Goal: Information Seeking & Learning: Learn about a topic

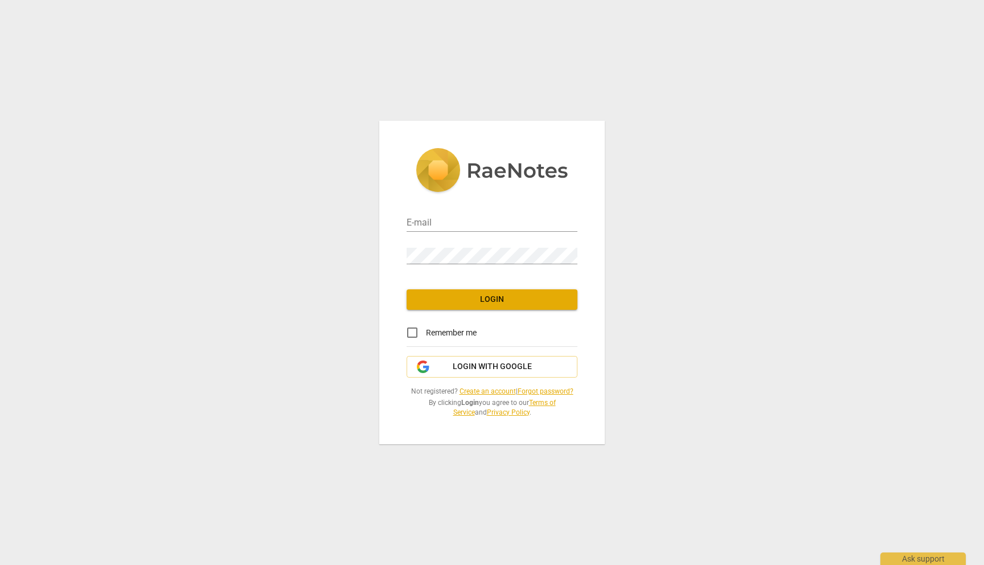
type input "[EMAIL_ADDRESS][DOMAIN_NAME]"
click at [490, 298] on span "Login" at bounding box center [492, 299] width 153 height 11
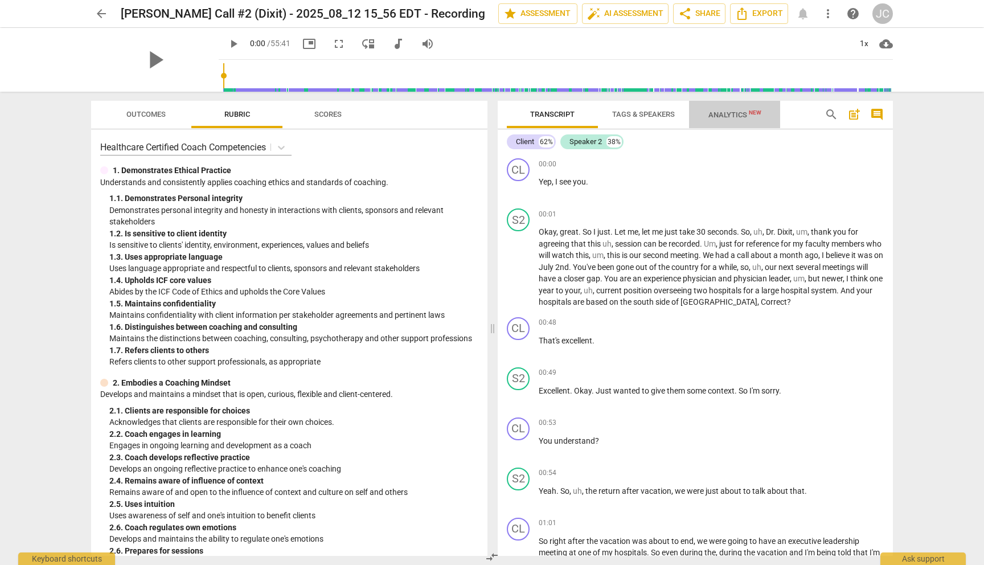
click at [731, 112] on span "Analytics New" at bounding box center [734, 114] width 53 height 9
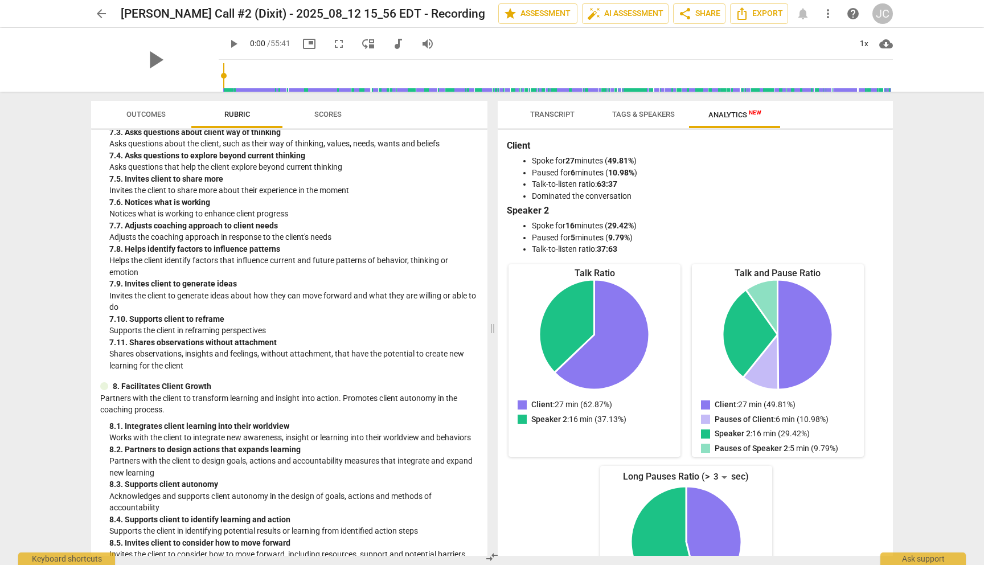
scroll to position [1751, 0]
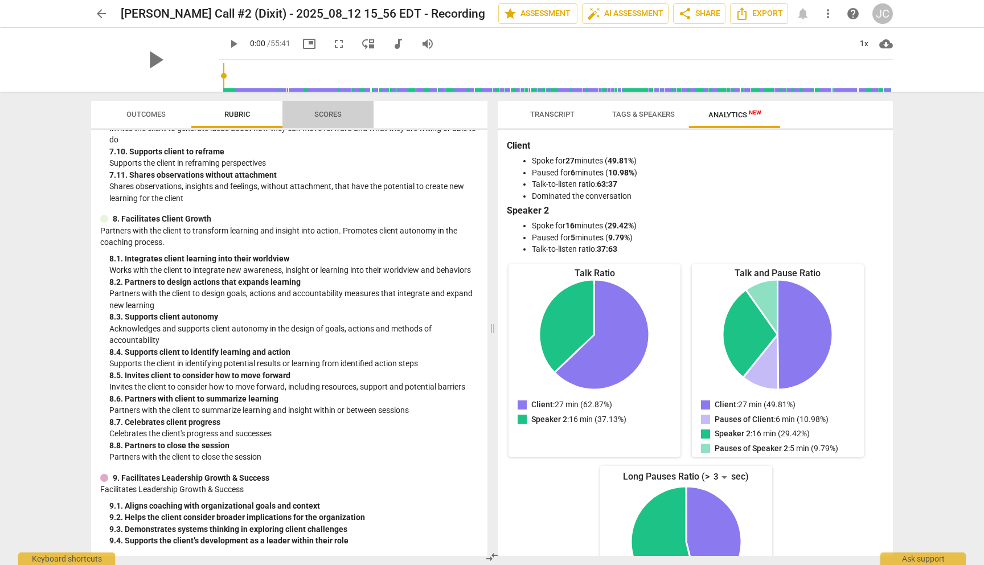
click at [332, 110] on span "Scores" at bounding box center [327, 114] width 27 height 9
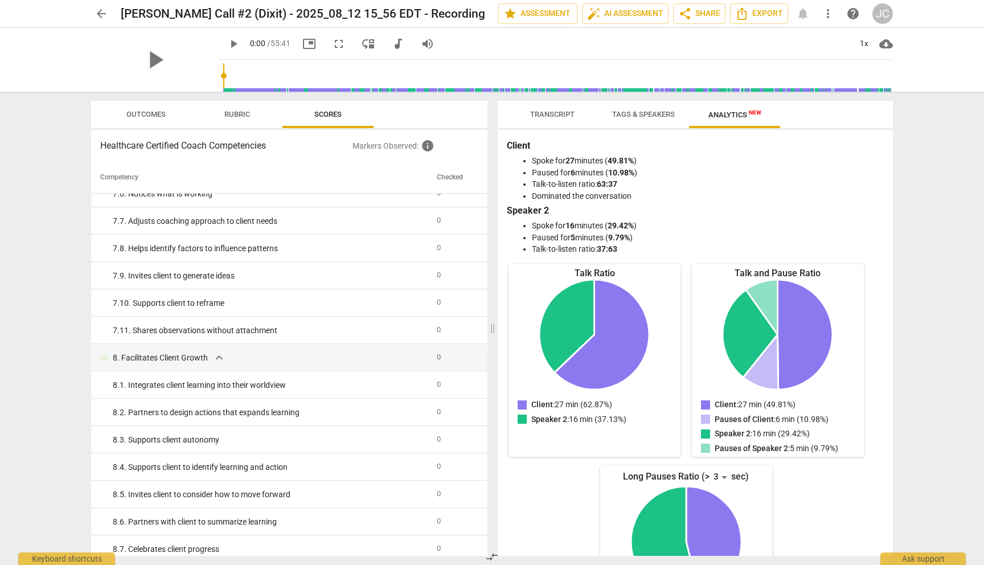
scroll to position [1715, 0]
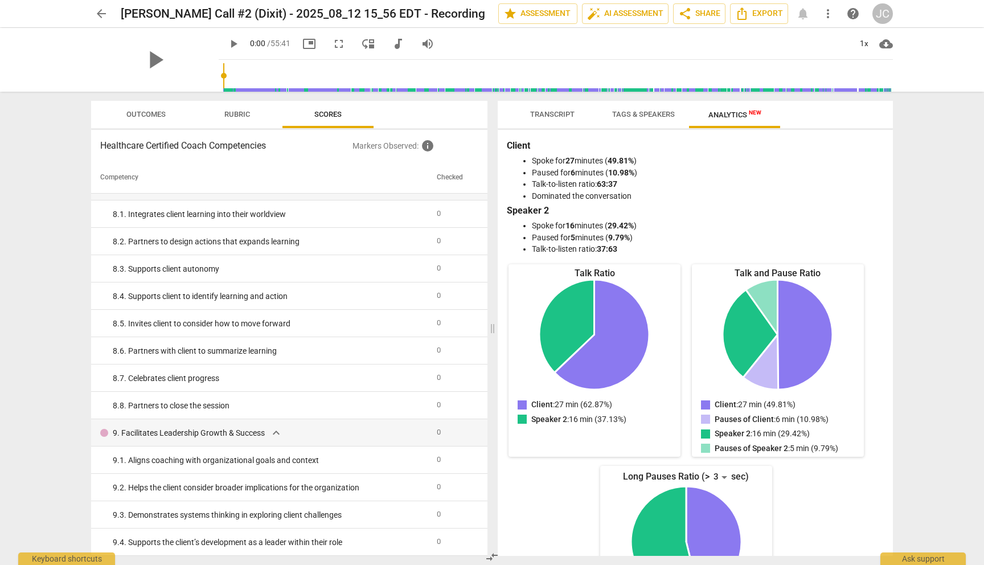
click at [145, 111] on span "Outcomes" at bounding box center [145, 114] width 39 height 9
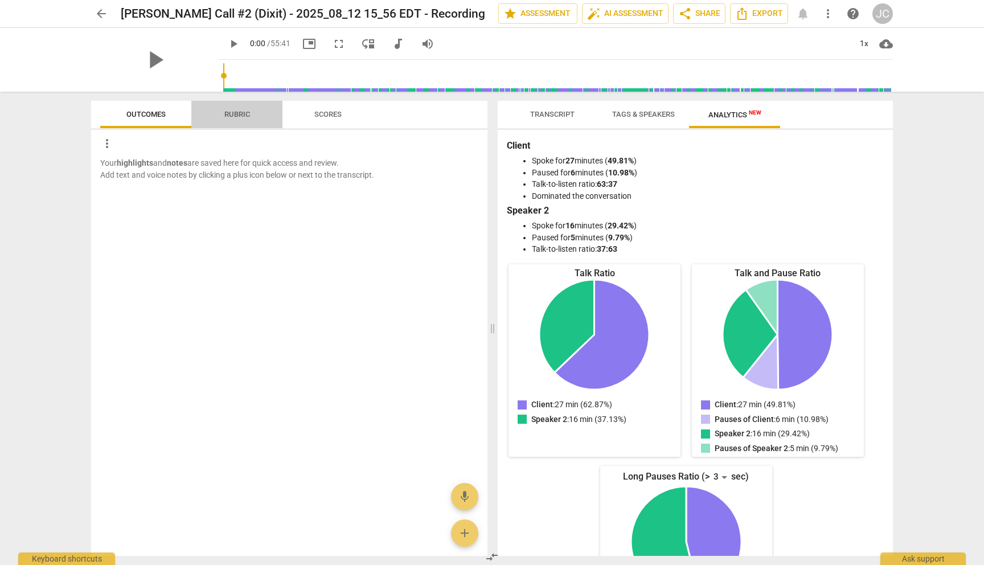
click at [244, 113] on span "Rubric" at bounding box center [237, 114] width 26 height 9
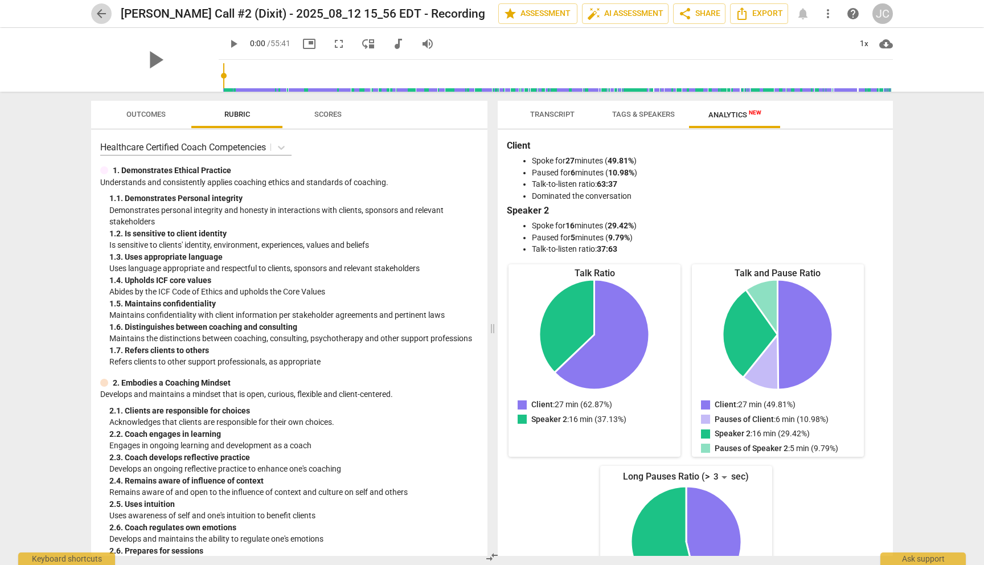
click at [101, 13] on span "arrow_back" at bounding box center [102, 14] width 14 height 14
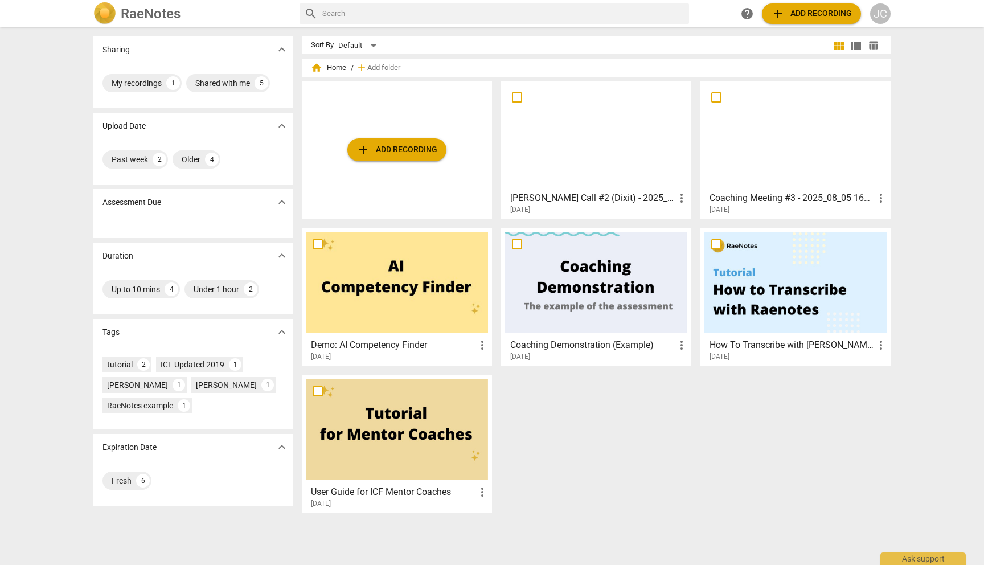
click at [753, 199] on h3 "Coaching Meeting #3 - 2025_08_05 16_19 EDT - Recording" at bounding box center [792, 198] width 165 height 14
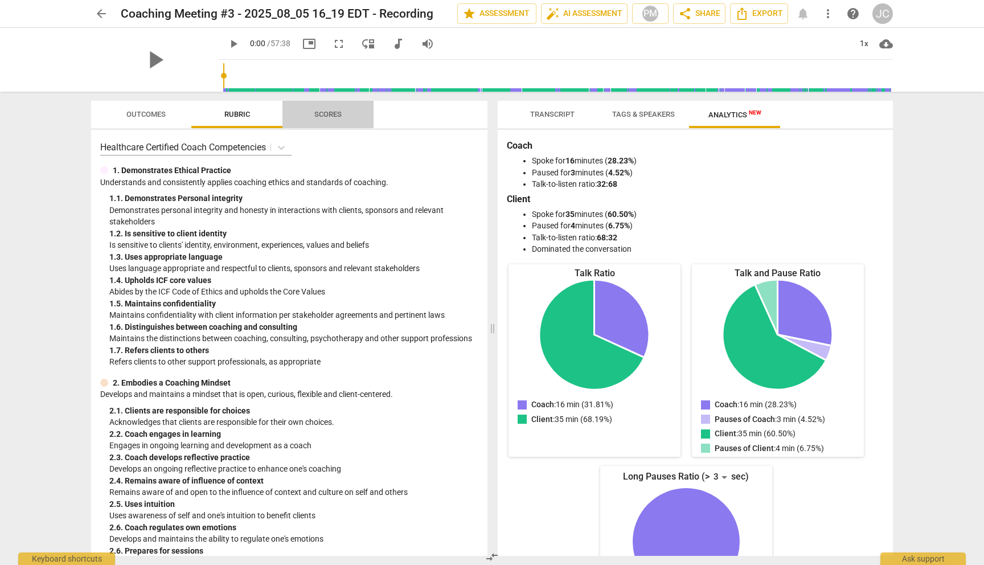
click at [328, 113] on span "Scores" at bounding box center [327, 114] width 27 height 9
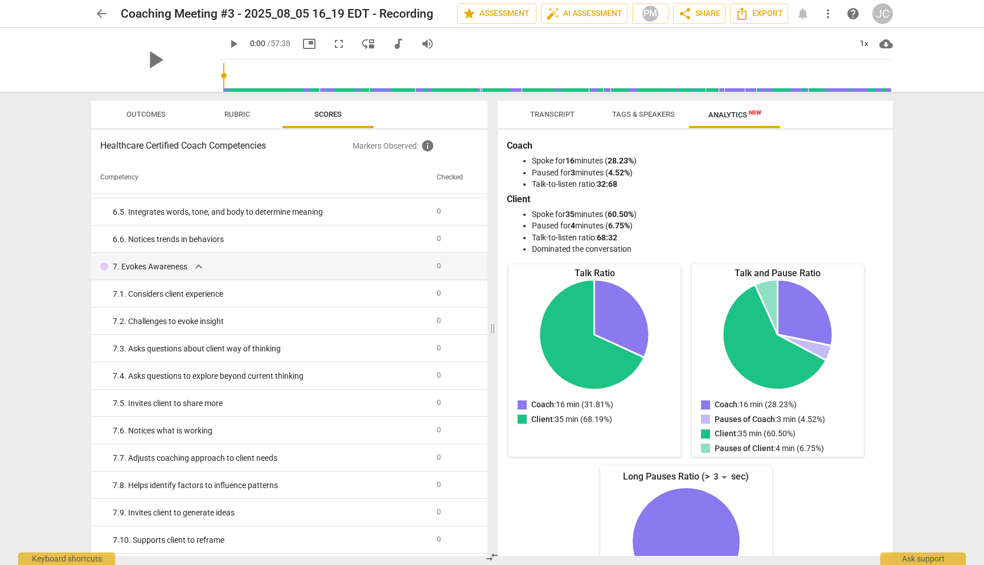
scroll to position [1715, 0]
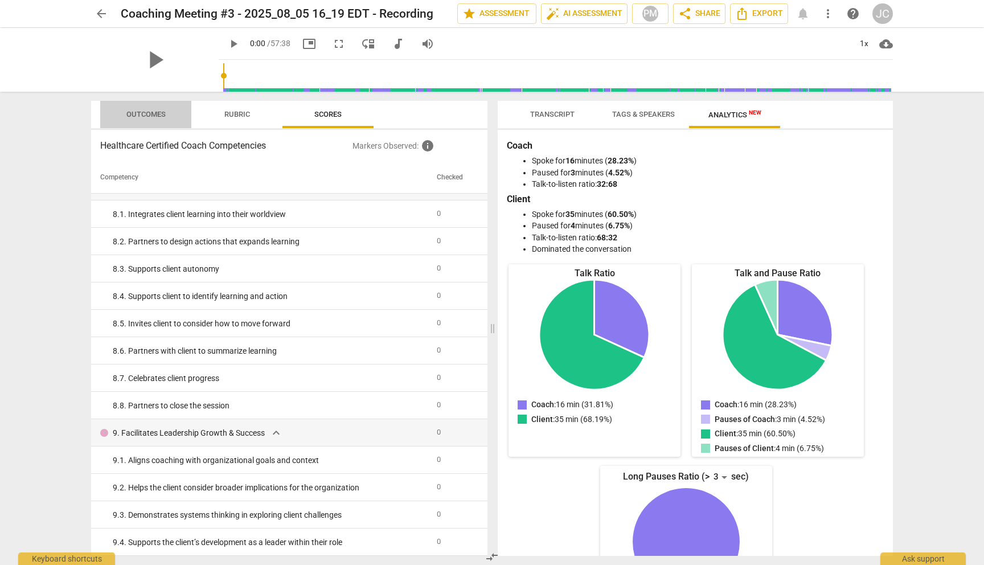
click at [134, 110] on span "Outcomes" at bounding box center [145, 114] width 39 height 9
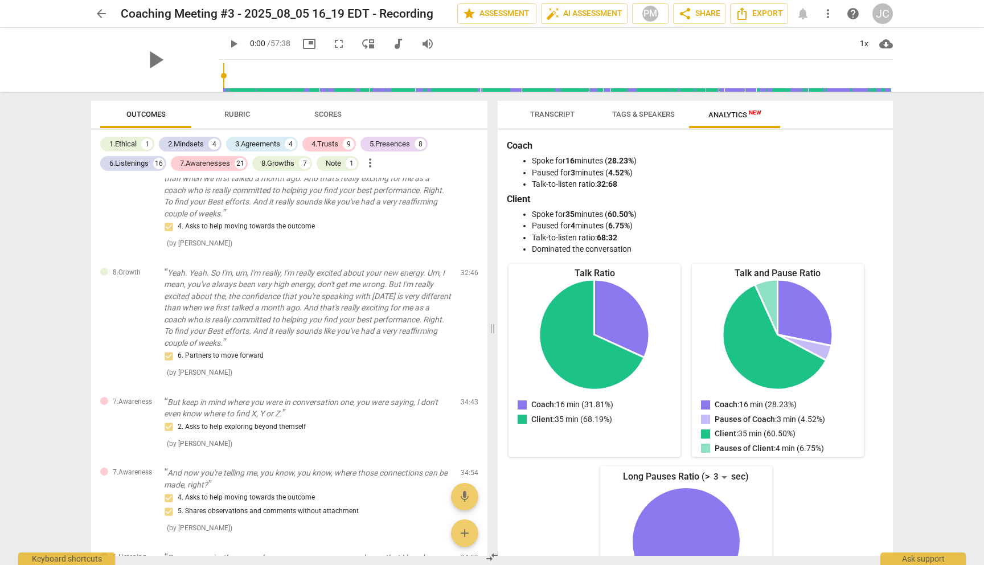
scroll to position [5081, 0]
click at [334, 116] on span "Scores" at bounding box center [327, 114] width 27 height 9
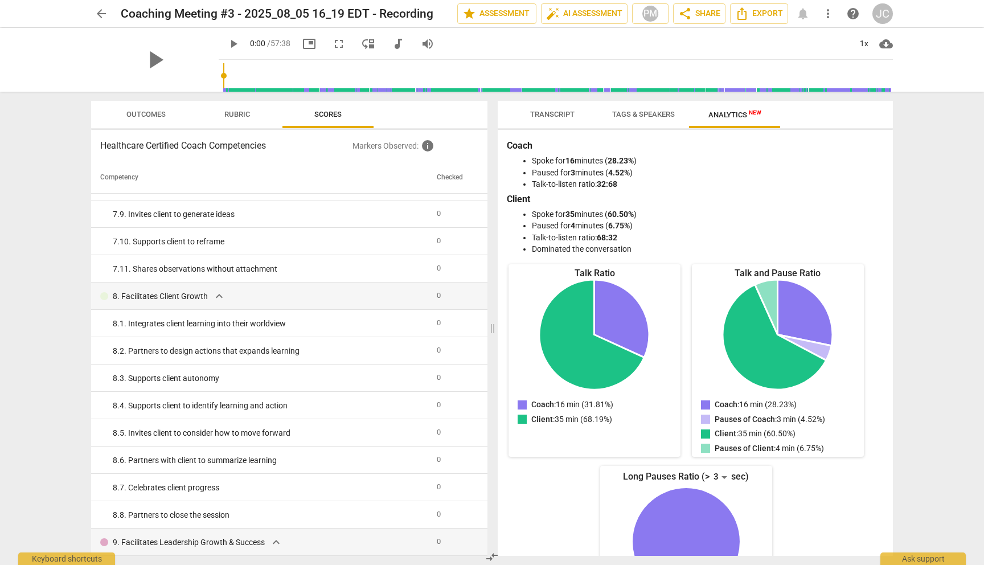
scroll to position [1715, 0]
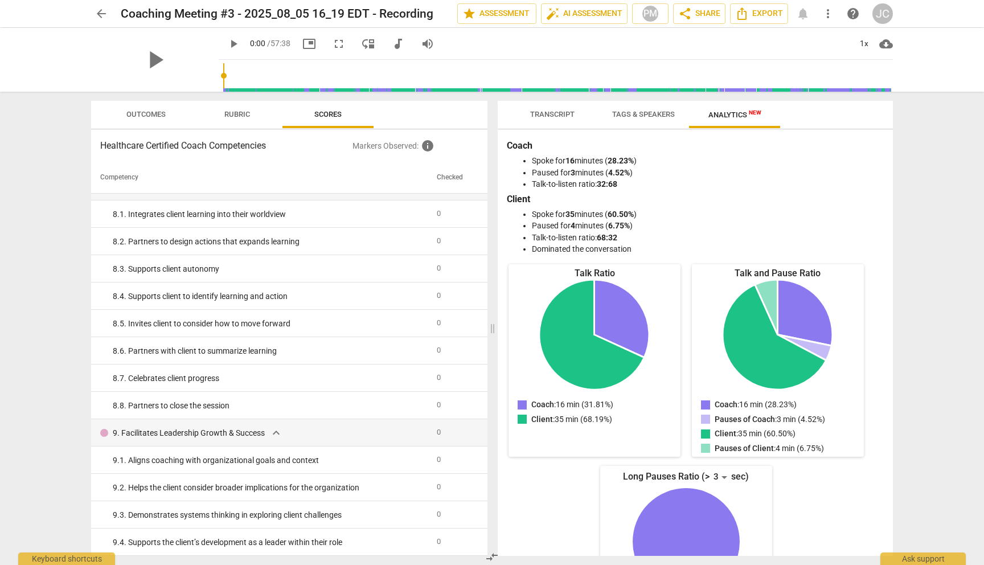
click at [248, 112] on span "Rubric" at bounding box center [237, 114] width 26 height 9
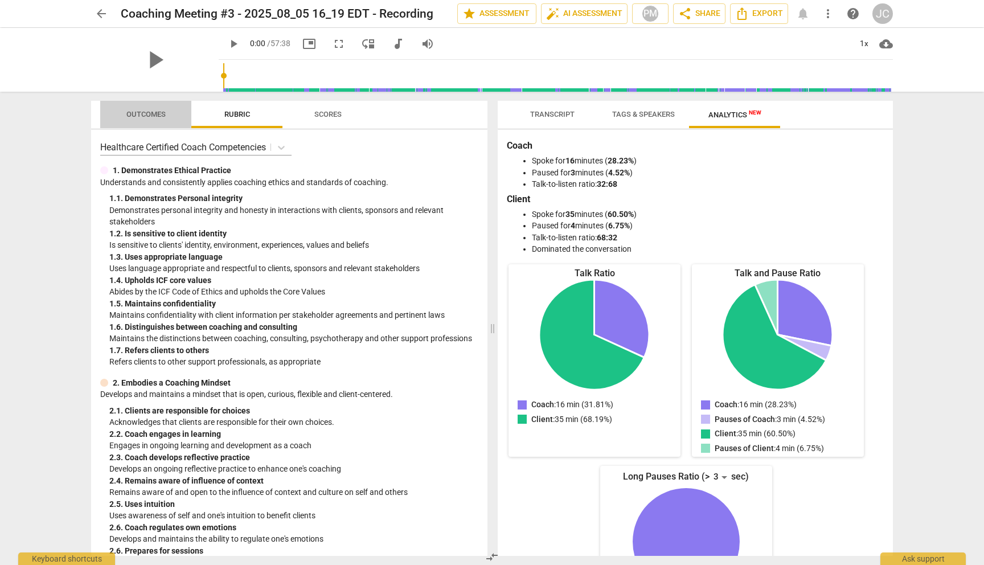
click at [148, 114] on span "Outcomes" at bounding box center [145, 114] width 39 height 9
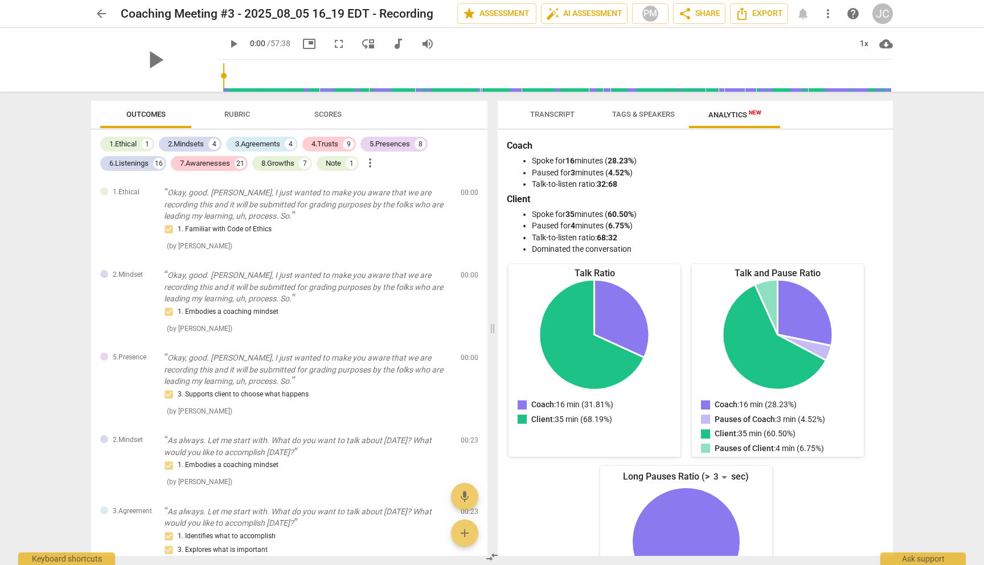
click at [99, 9] on span "arrow_back" at bounding box center [102, 14] width 14 height 14
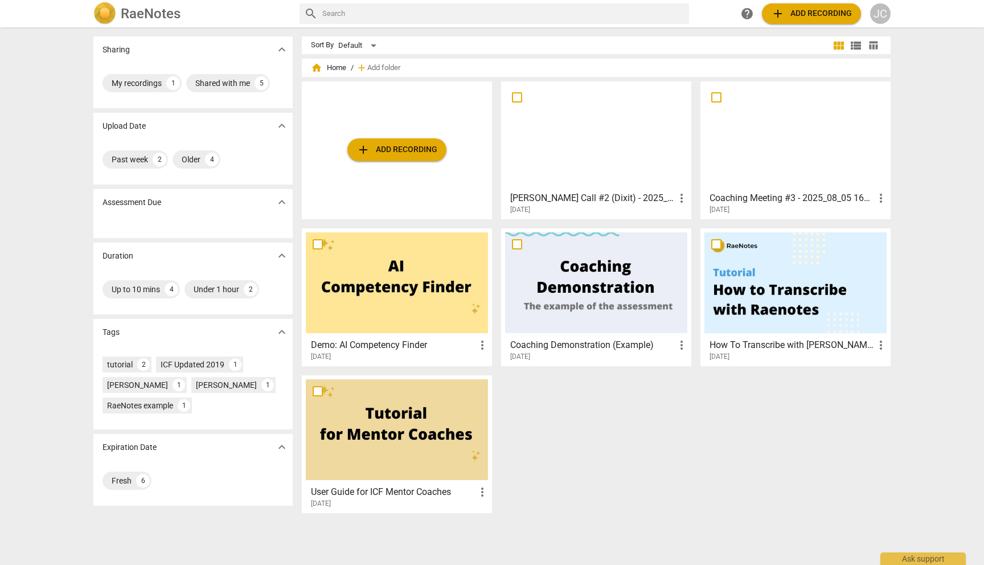
click at [520, 178] on div at bounding box center [596, 135] width 182 height 101
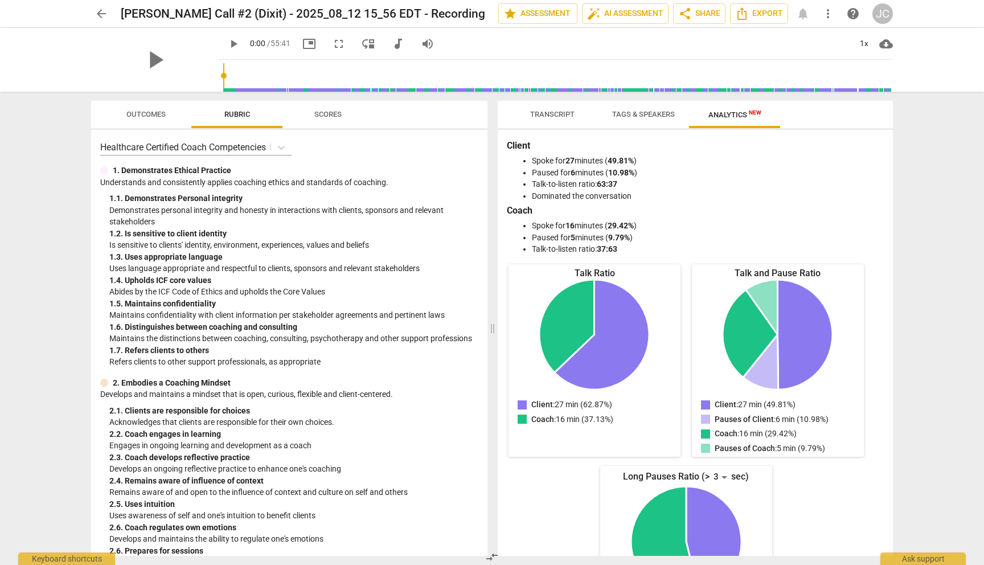
click at [148, 110] on span "Outcomes" at bounding box center [145, 114] width 39 height 9
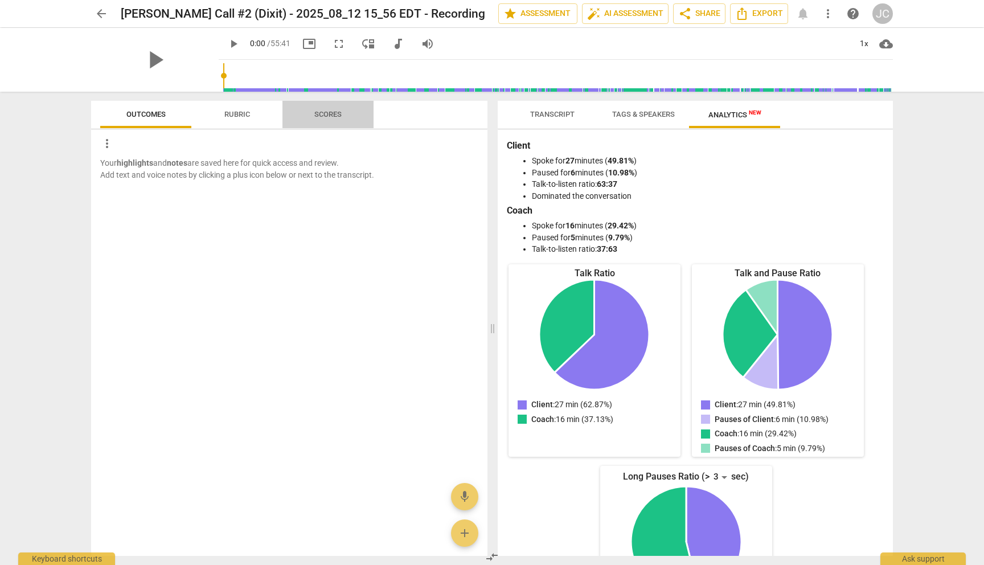
click at [314, 114] on span "Scores" at bounding box center [327, 114] width 27 height 9
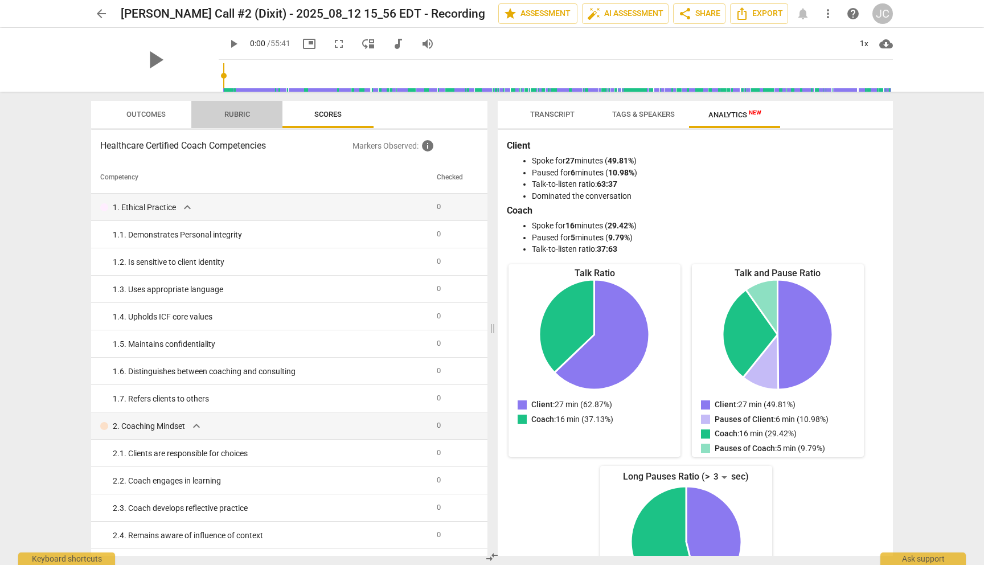
click at [243, 111] on span "Rubric" at bounding box center [237, 114] width 26 height 9
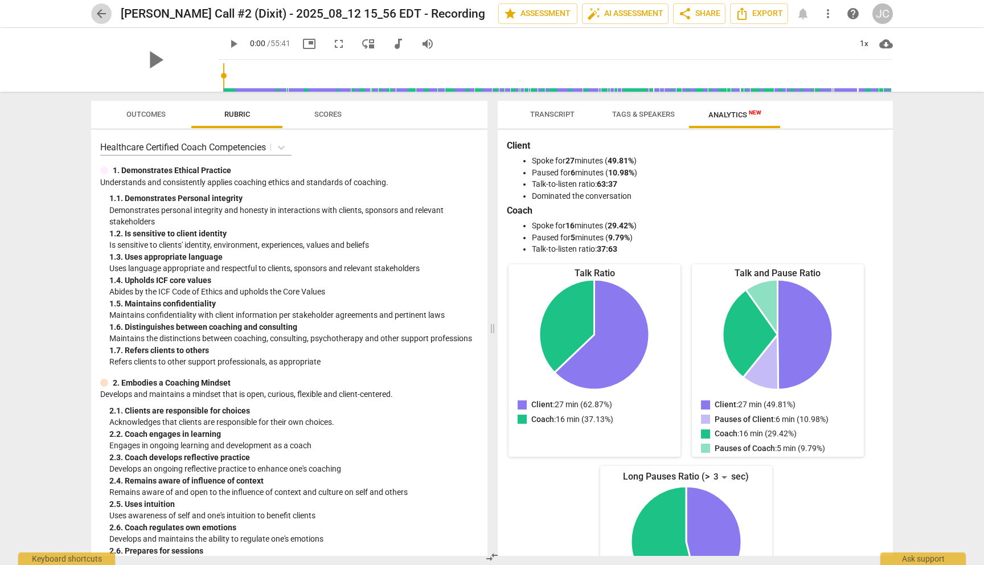
click at [103, 13] on span "arrow_back" at bounding box center [102, 14] width 14 height 14
